Goal: Information Seeking & Learning: Learn about a topic

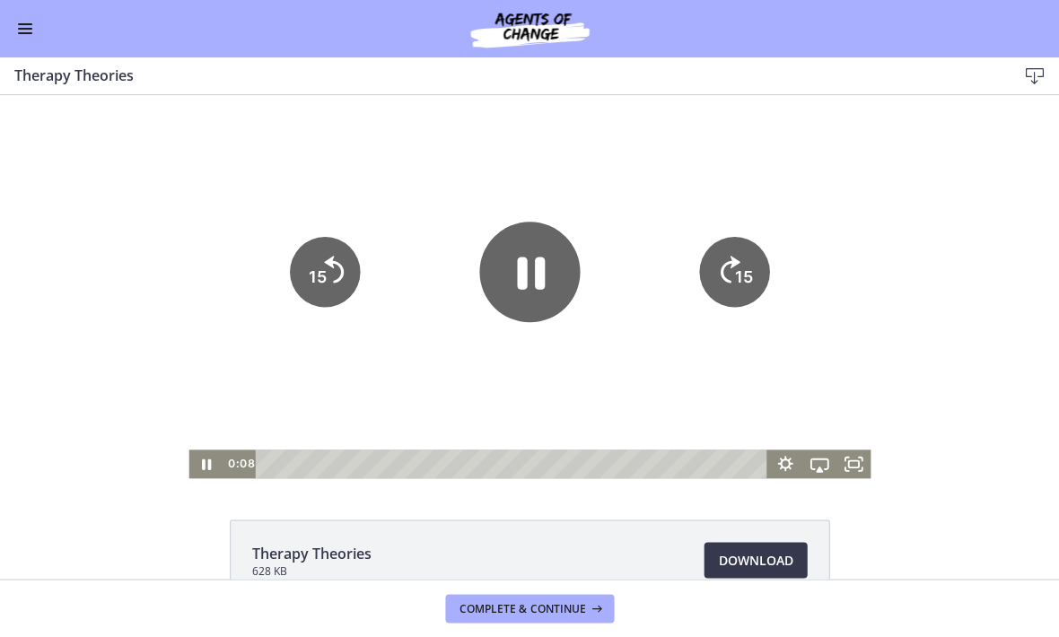
scroll to position [108, 0]
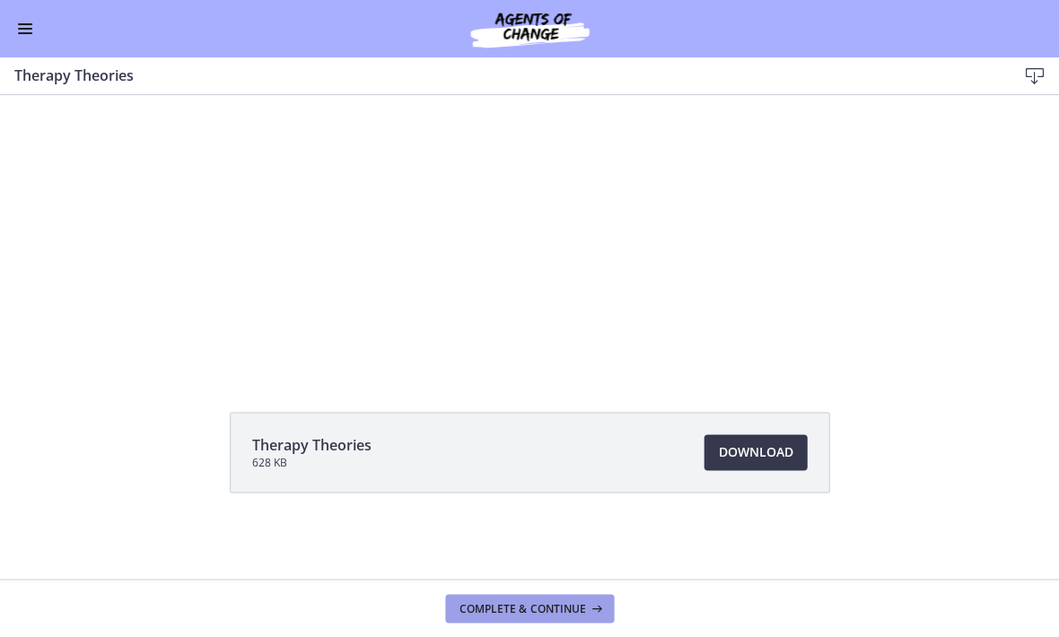
click at [484, 598] on button "Complete & continue" at bounding box center [529, 608] width 169 height 29
click at [303, 223] on div at bounding box center [528, 178] width 681 height 383
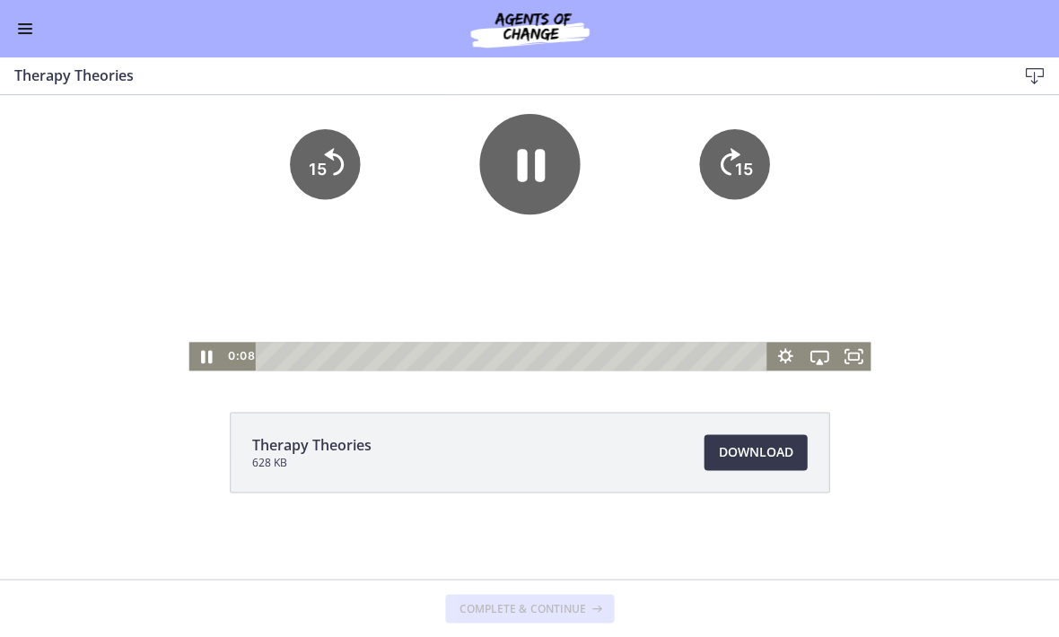
click at [208, 345] on icon "Pause" at bounding box center [206, 356] width 41 height 34
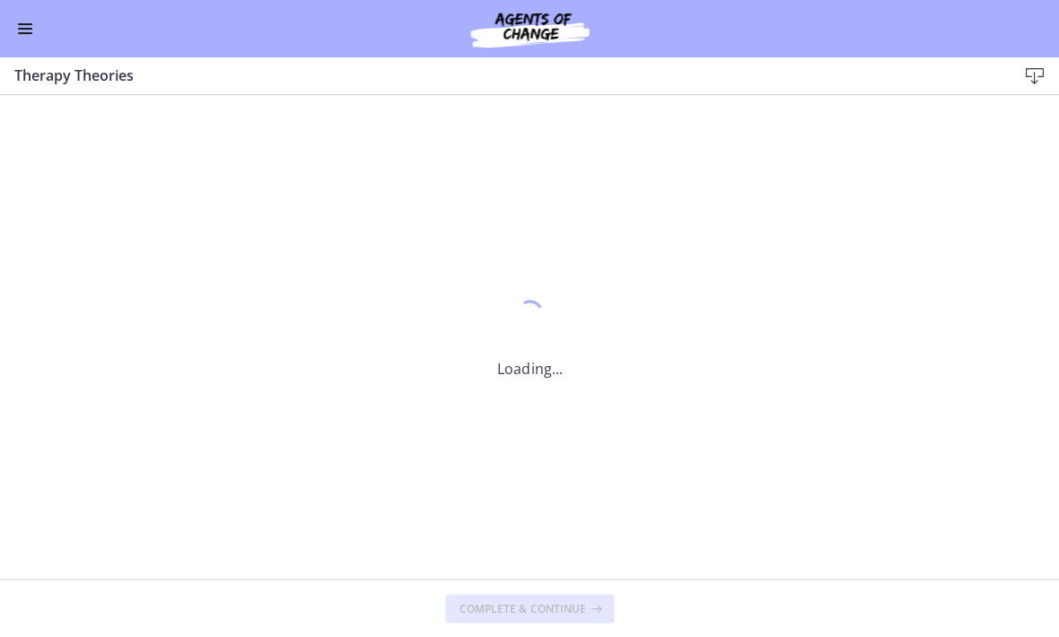
scroll to position [0, 0]
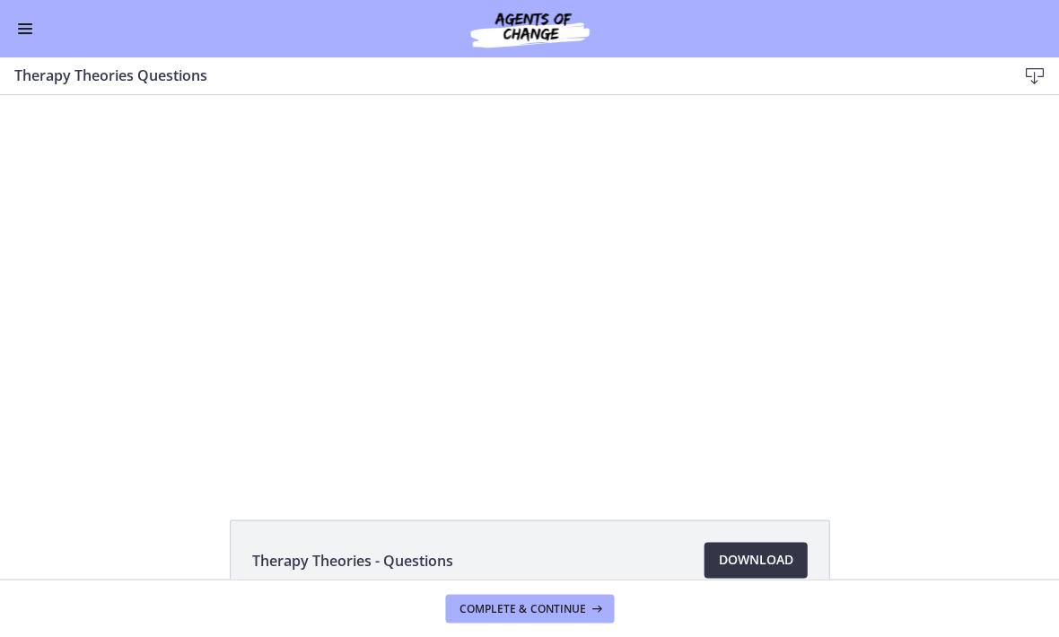
click at [749, 571] on link "Download Opens in a new window" at bounding box center [754, 560] width 103 height 36
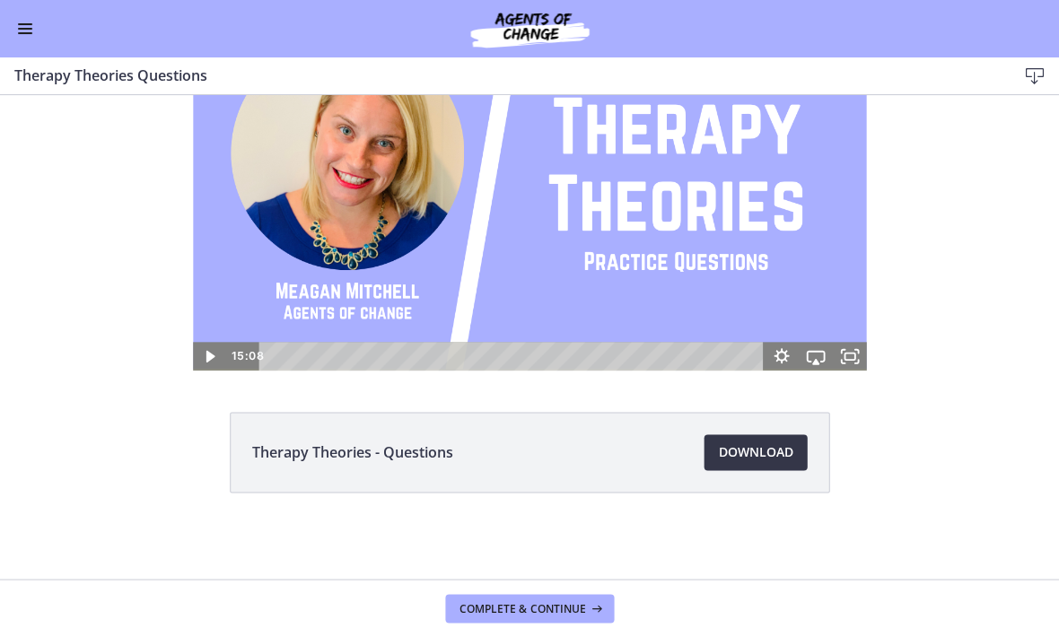
scroll to position [108, 0]
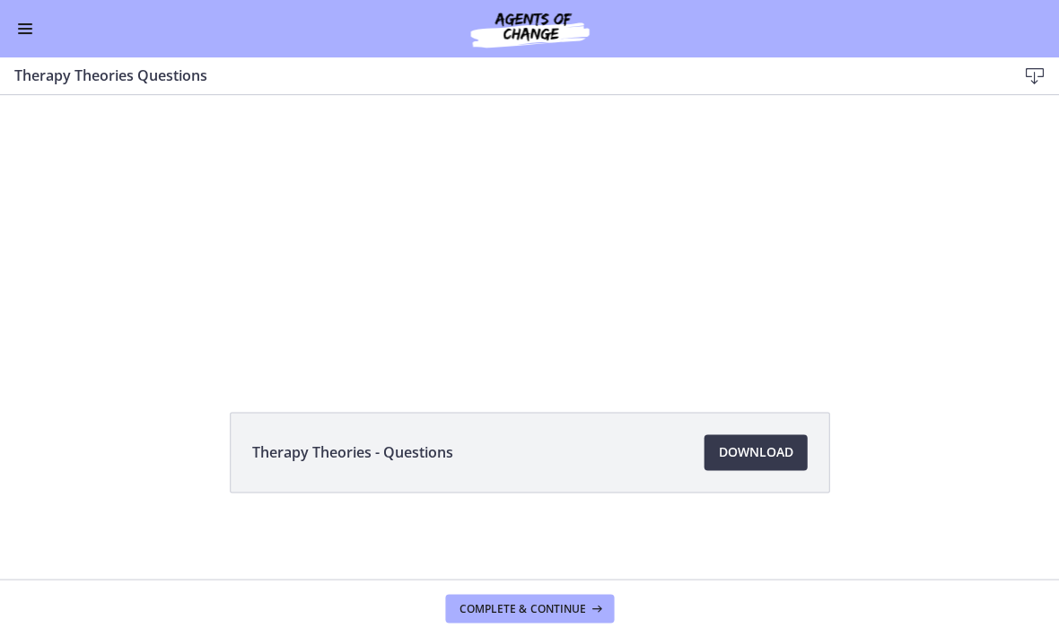
click at [224, 283] on div at bounding box center [530, 178] width 674 height 383
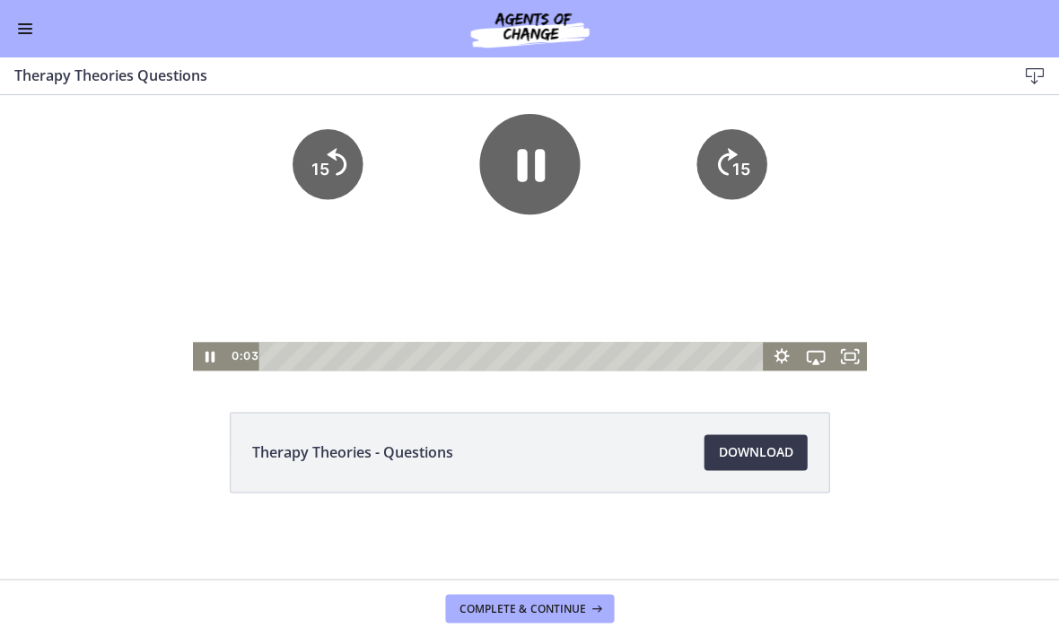
click at [214, 356] on icon "Pause" at bounding box center [209, 356] width 9 height 11
click at [528, 611] on span "Complete & continue" at bounding box center [522, 608] width 126 height 14
click at [209, 349] on div at bounding box center [530, 178] width 674 height 383
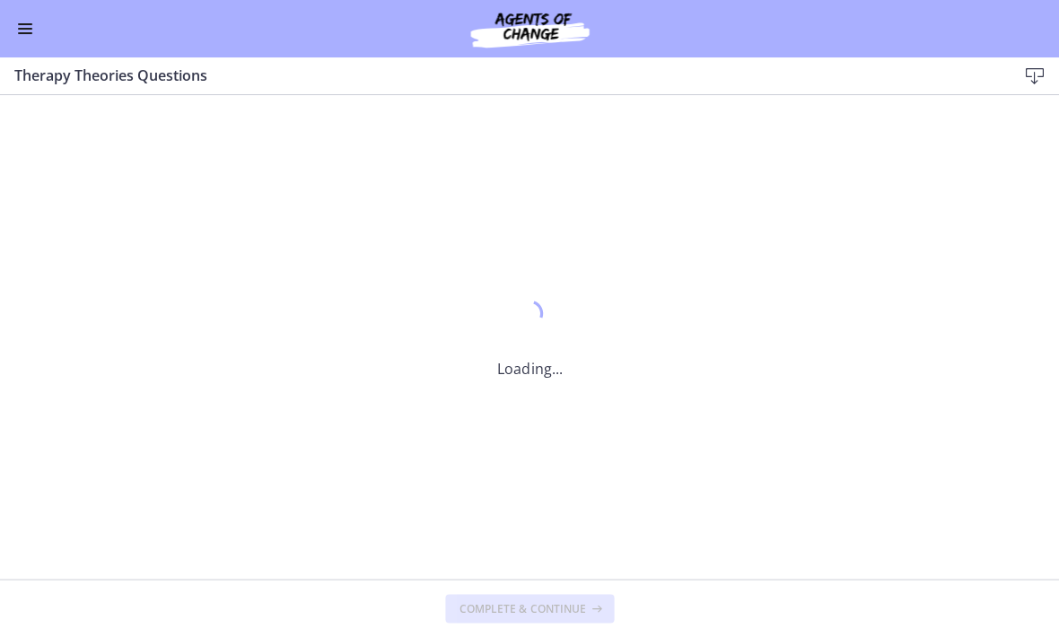
scroll to position [0, 0]
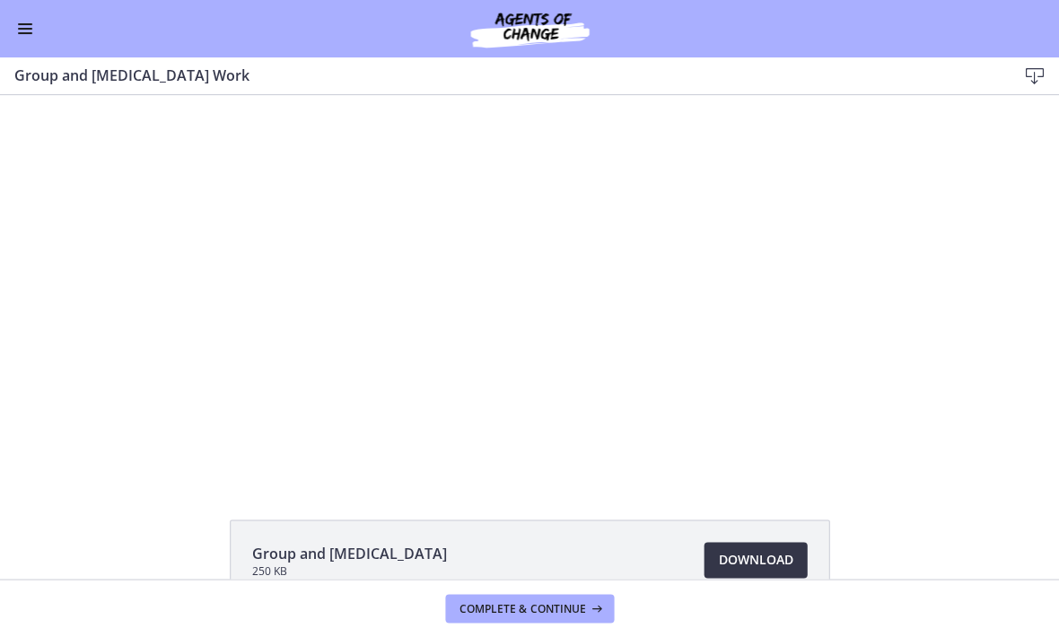
click at [757, 577] on link "Download Opens in a new window" at bounding box center [754, 560] width 103 height 36
